Goal: Task Accomplishment & Management: Manage account settings

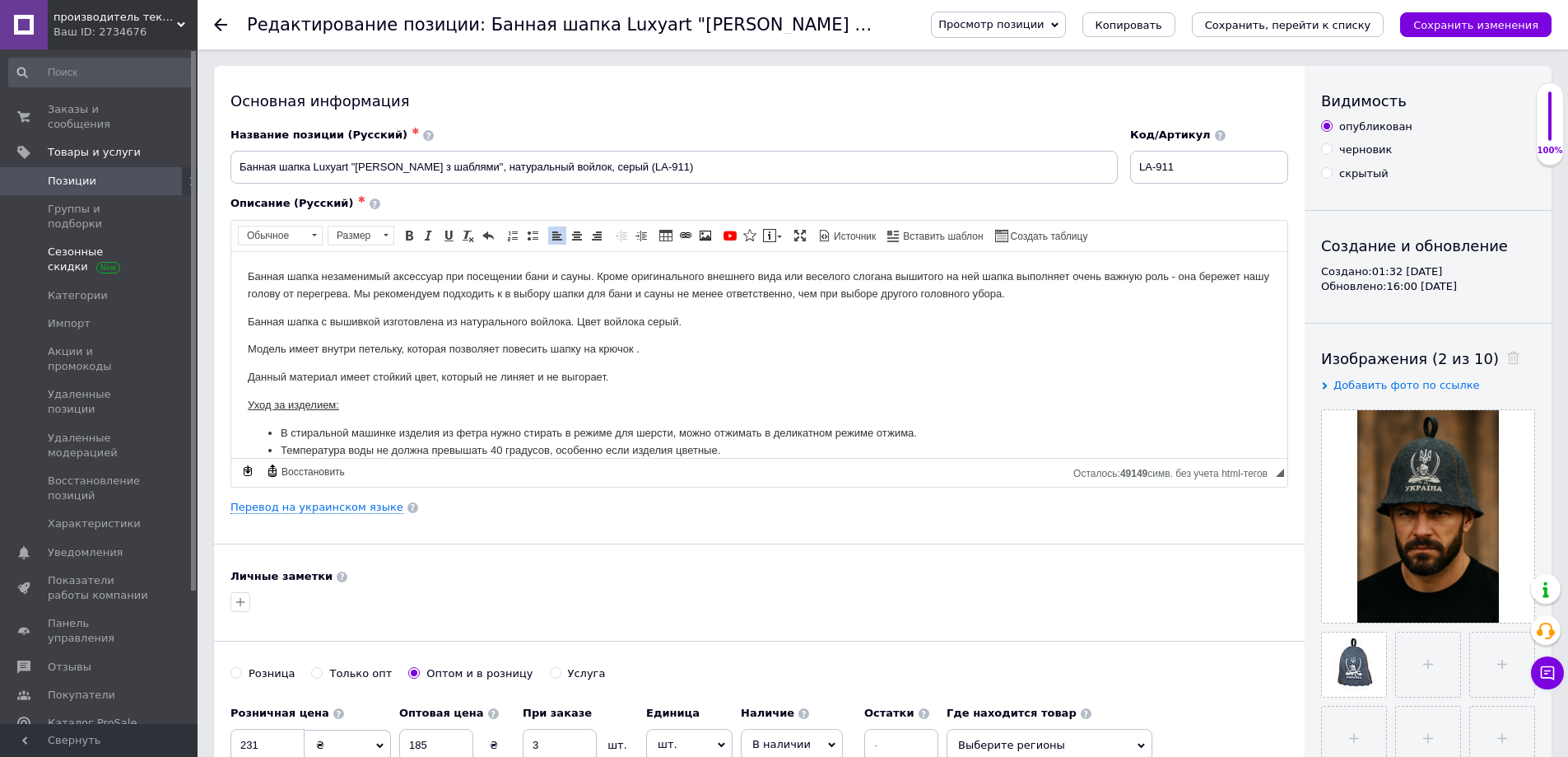
scroll to position [71, 0]
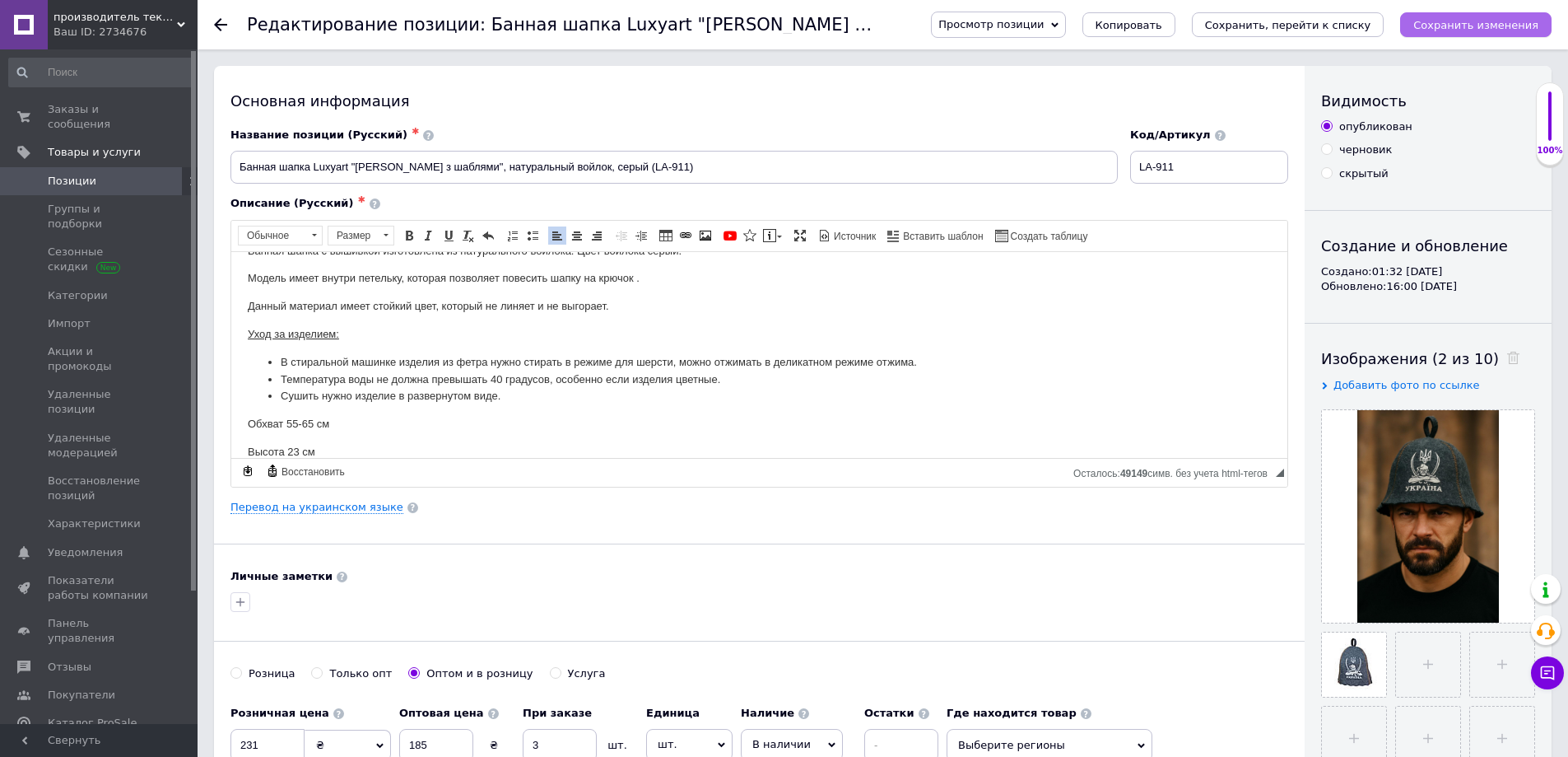
click at [1433, 27] on icon "Сохранить изменения" at bounding box center [1476, 25] width 125 height 13
click at [1299, 19] on icon "Сохранить, перейти к списку" at bounding box center [1288, 25] width 166 height 13
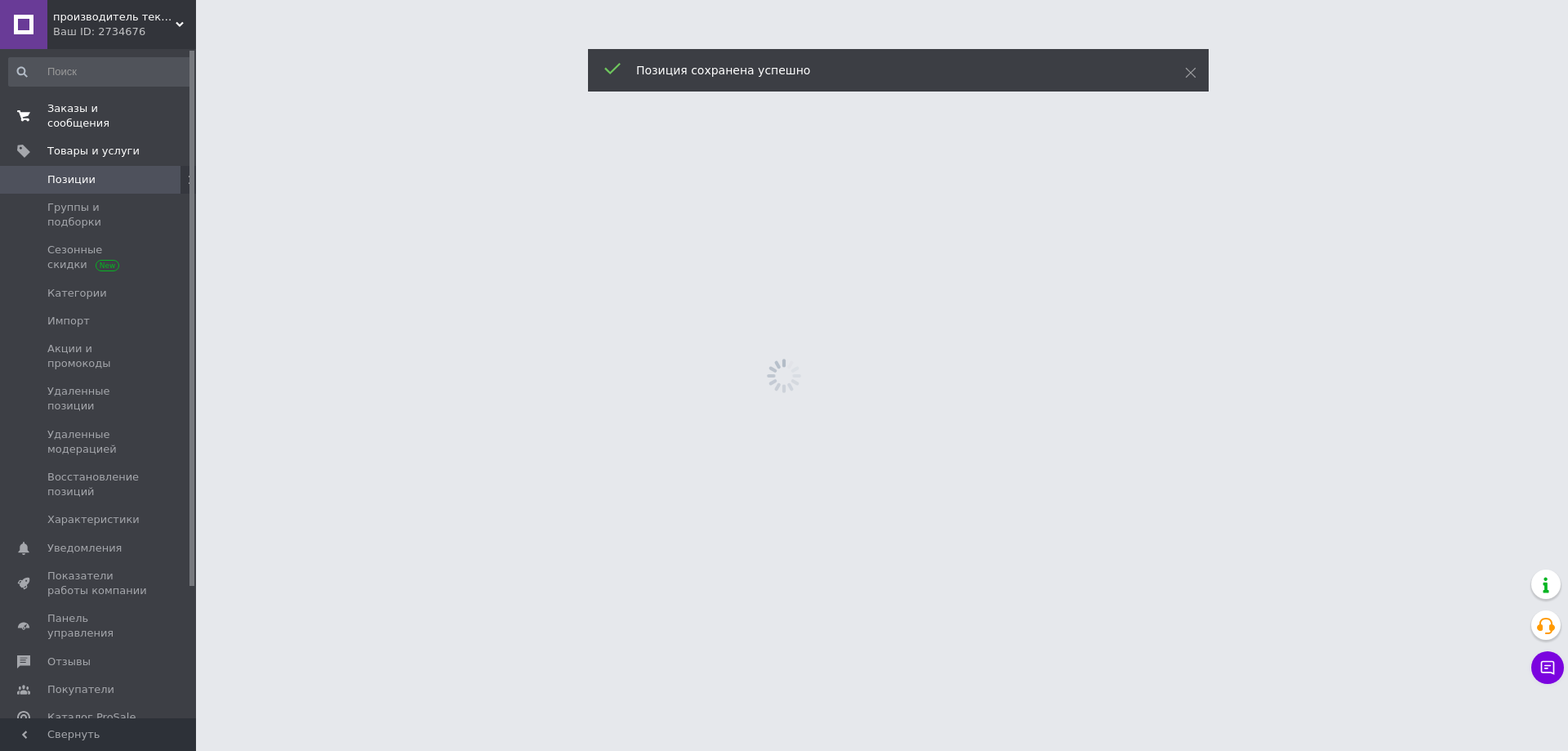
click at [121, 108] on span "Заказы и сообщения" at bounding box center [98, 116] width 103 height 29
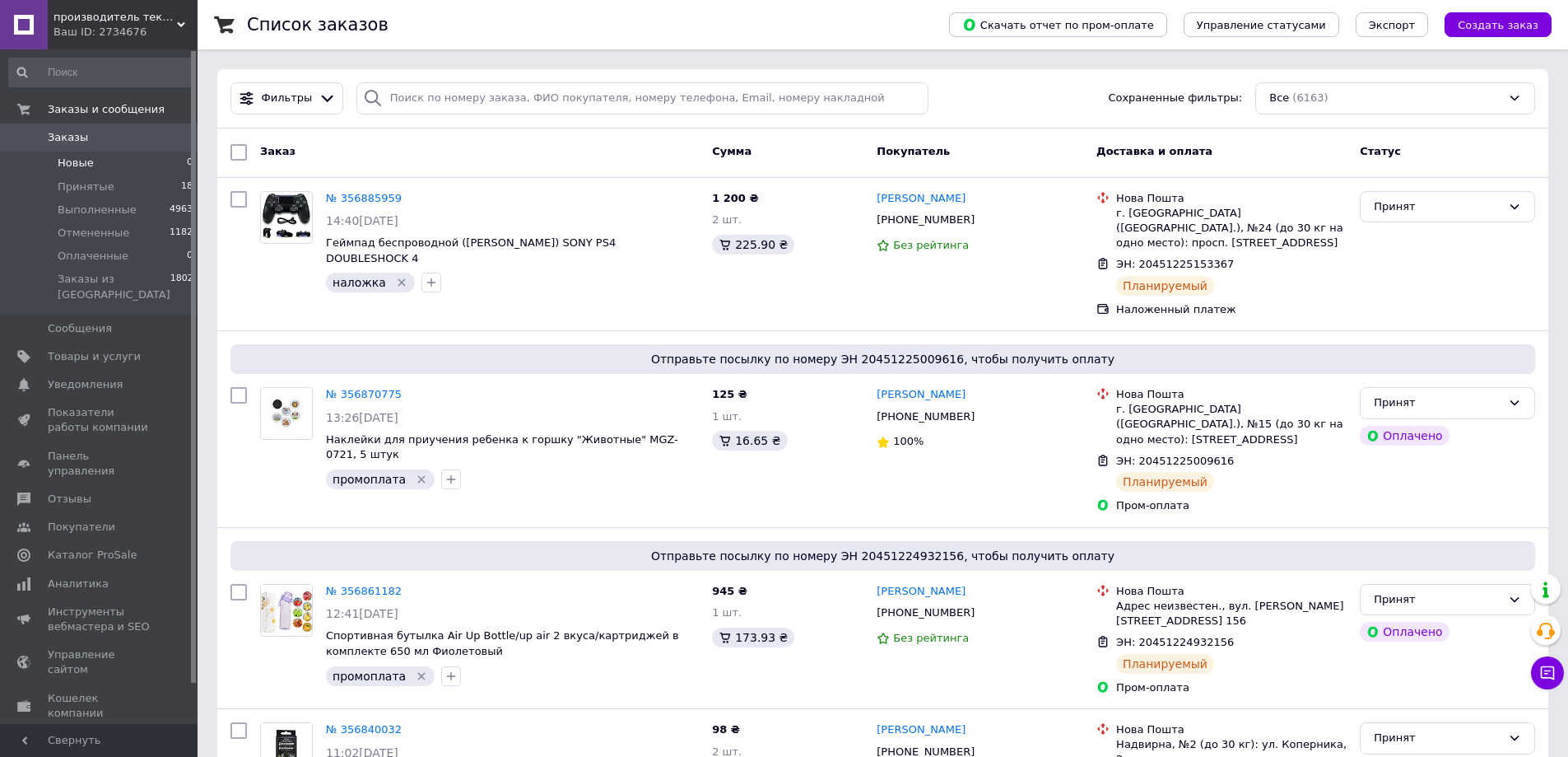
click at [119, 162] on li "Новые 0" at bounding box center [101, 163] width 202 height 23
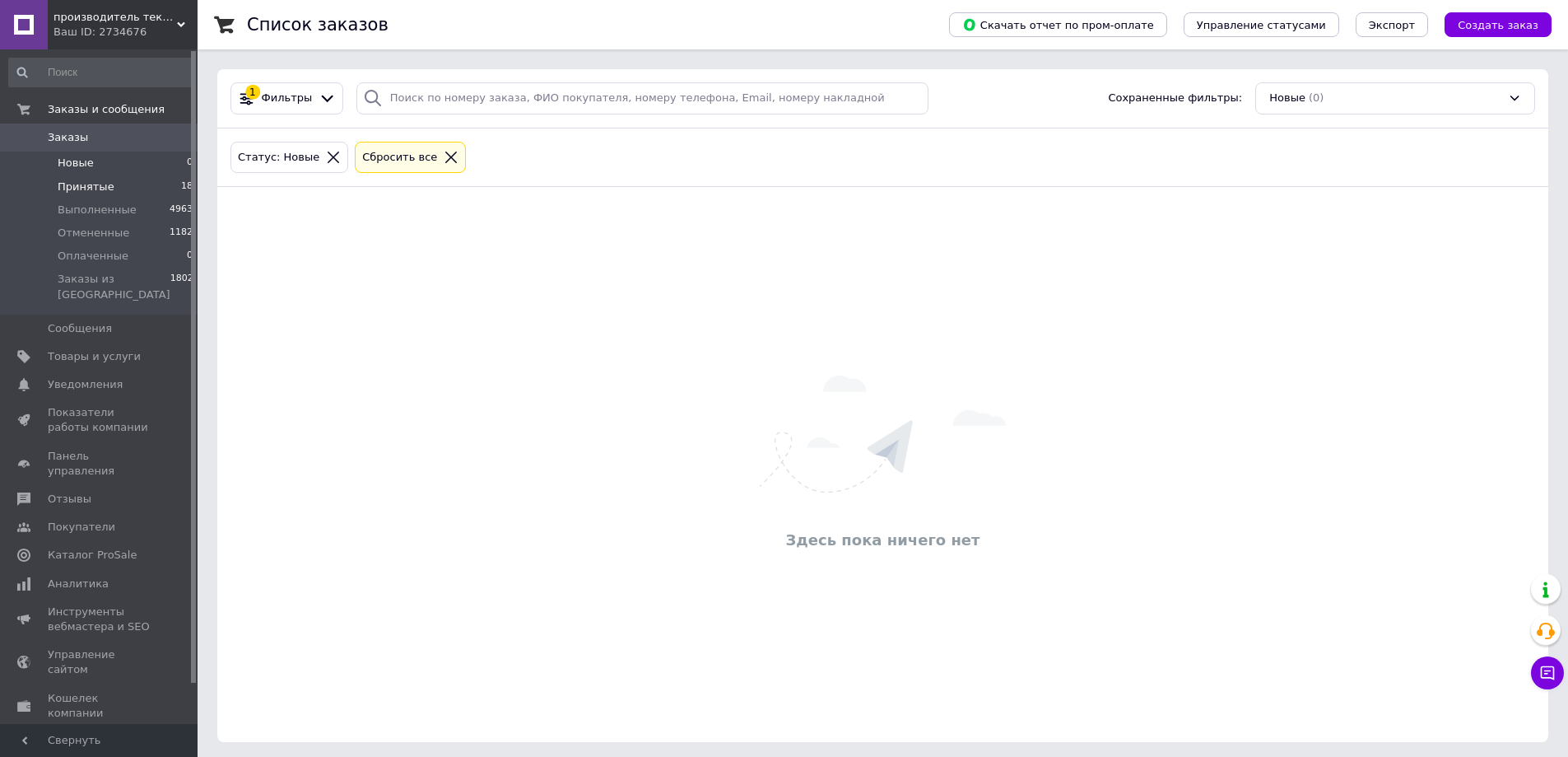
click at [105, 182] on span "Принятые" at bounding box center [86, 187] width 57 height 15
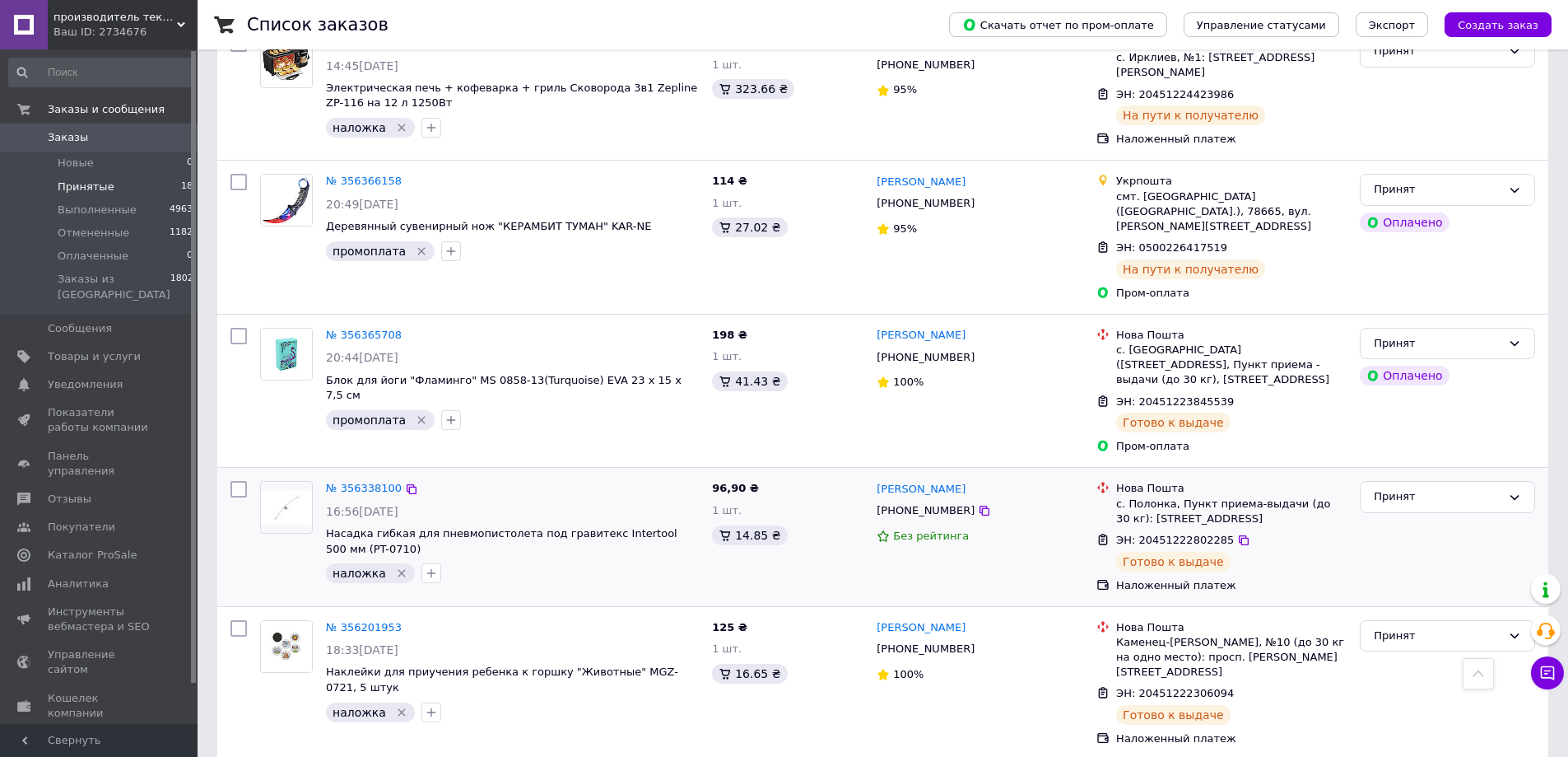
scroll to position [2130, 0]
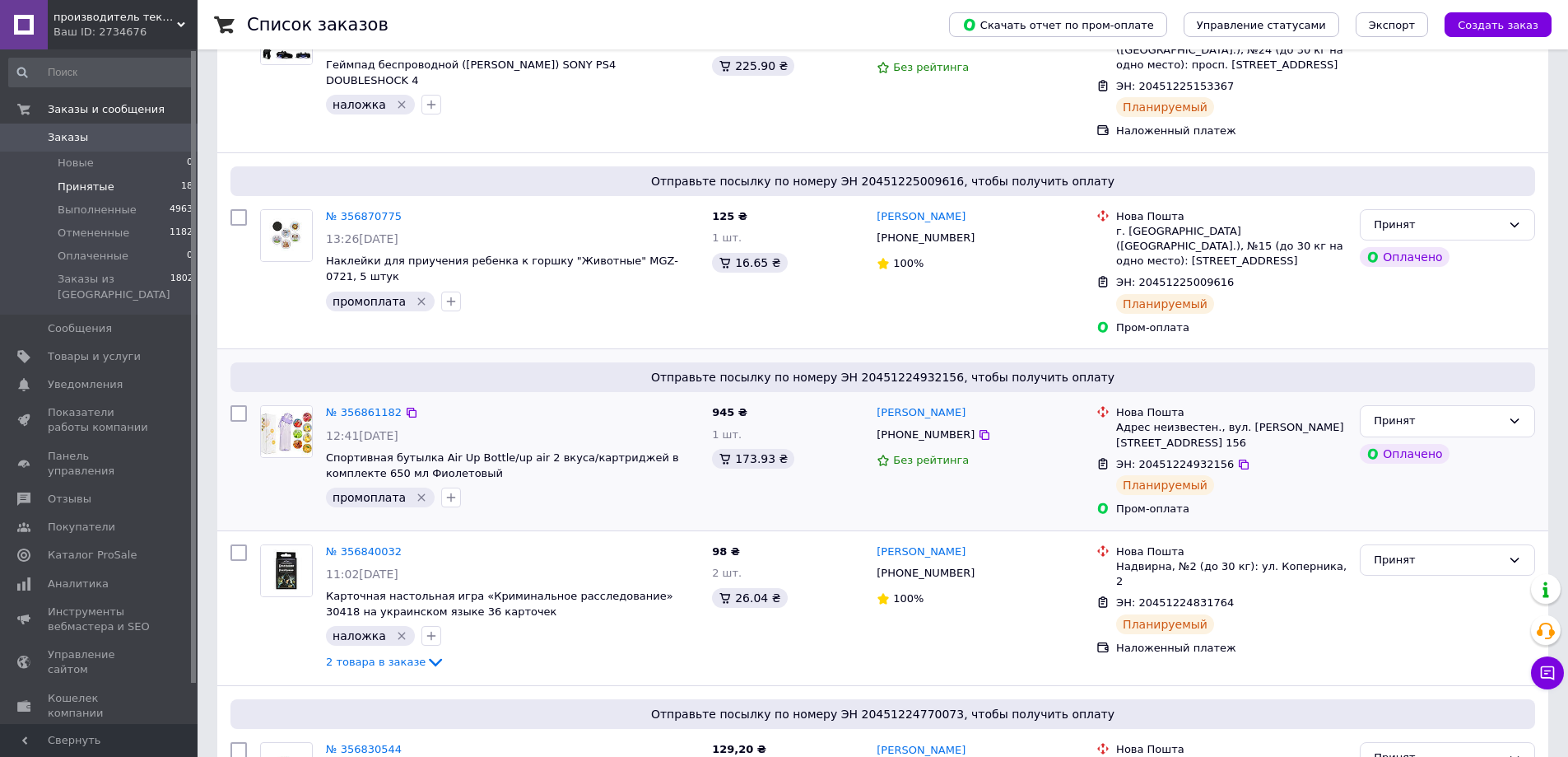
scroll to position [0, 0]
